Goal: Information Seeking & Learning: Learn about a topic

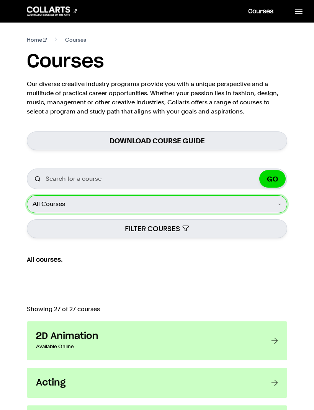
click at [278, 204] on select "All Courses Undergraduate Postgraduate Short Courses Online" at bounding box center [157, 204] width 260 height 18
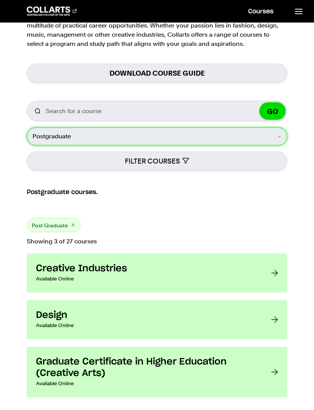
scroll to position [60, 0]
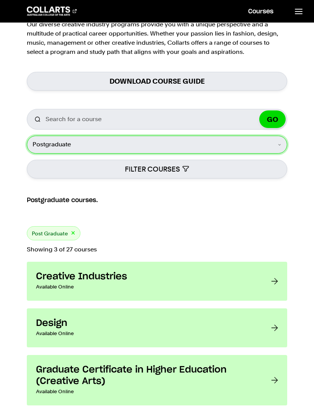
click at [278, 143] on select "All Courses Undergraduate Postgraduate Short Courses Online" at bounding box center [157, 145] width 260 height 18
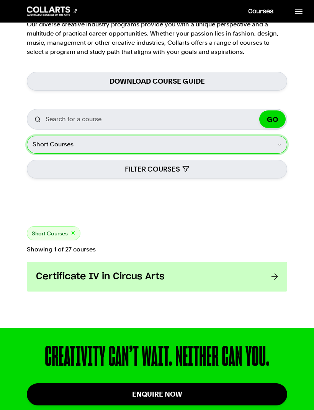
click at [276, 144] on select "All Courses Undergraduate Postgraduate Short Courses Online" at bounding box center [157, 145] width 260 height 18
select select "Online"
radio input "false"
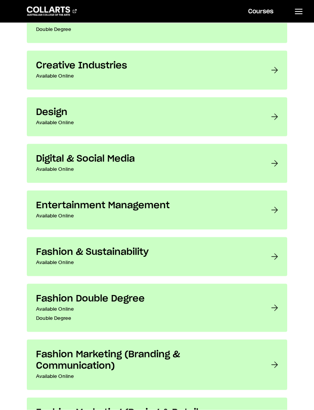
scroll to position [421, 0]
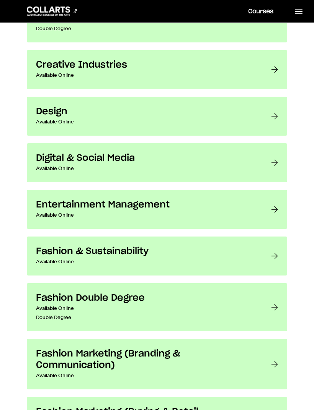
click at [160, 258] on p "Available Online" at bounding box center [146, 261] width 220 height 9
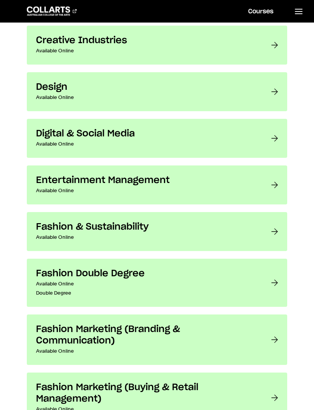
scroll to position [60, 0]
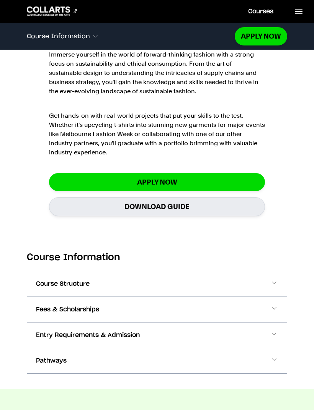
scroll to position [532, 0]
